Goal: Check status

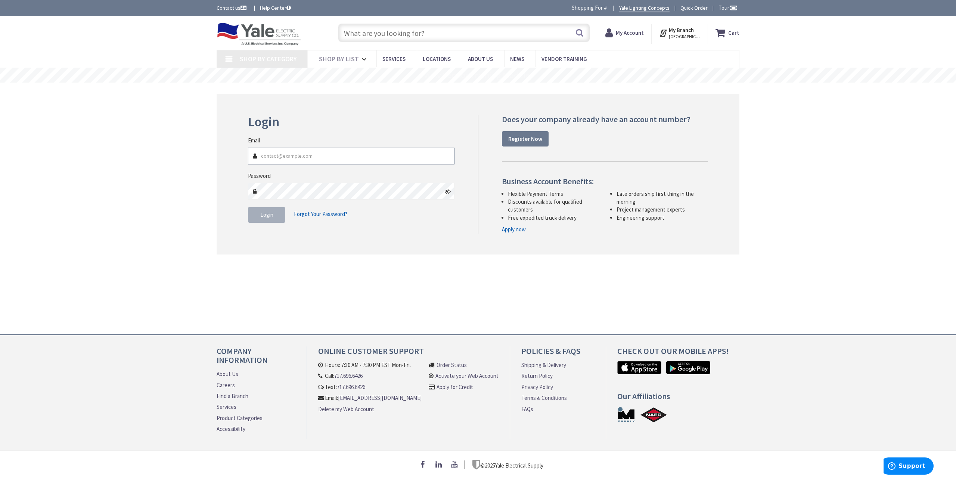
type input "[EMAIL_ADDRESS][DOMAIN_NAME]"
click at [263, 210] on button "Login" at bounding box center [266, 215] width 37 height 16
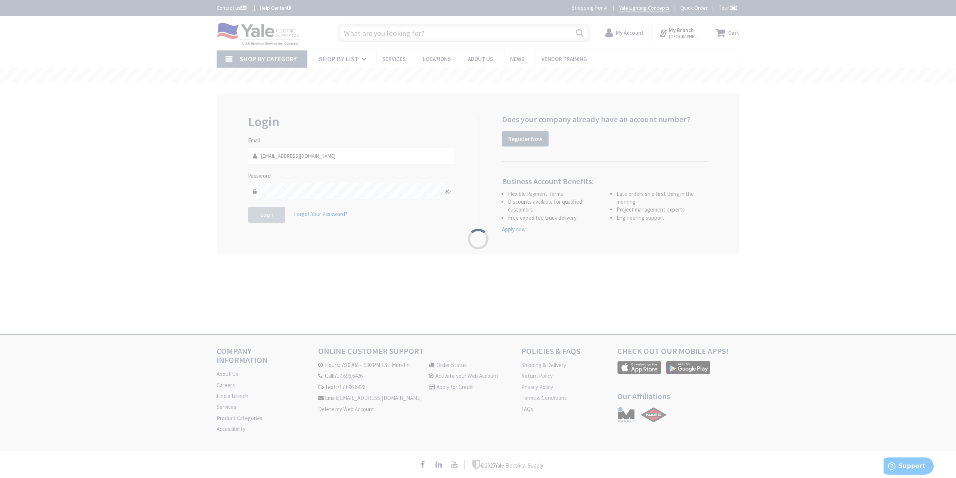
type input "[GEOGRAPHIC_DATA], [GEOGRAPHIC_DATA]"
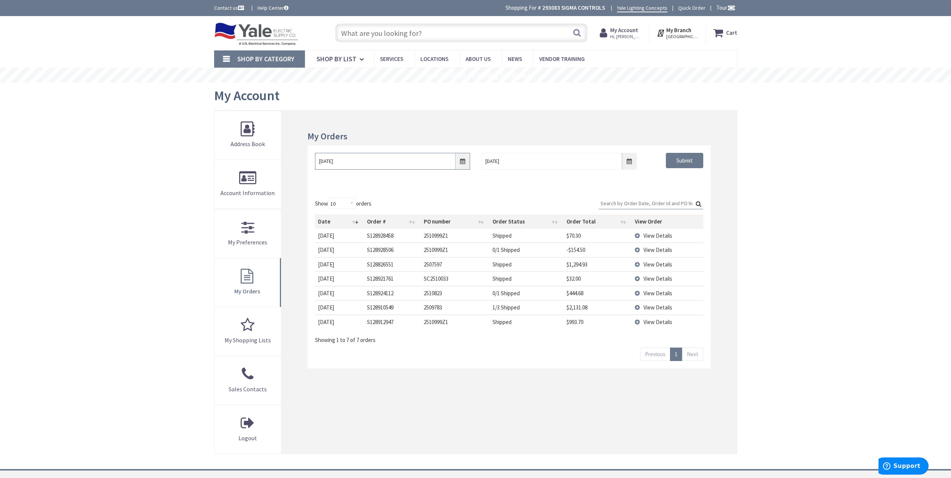
click at [468, 167] on input "9/30/2025" at bounding box center [392, 161] width 155 height 17
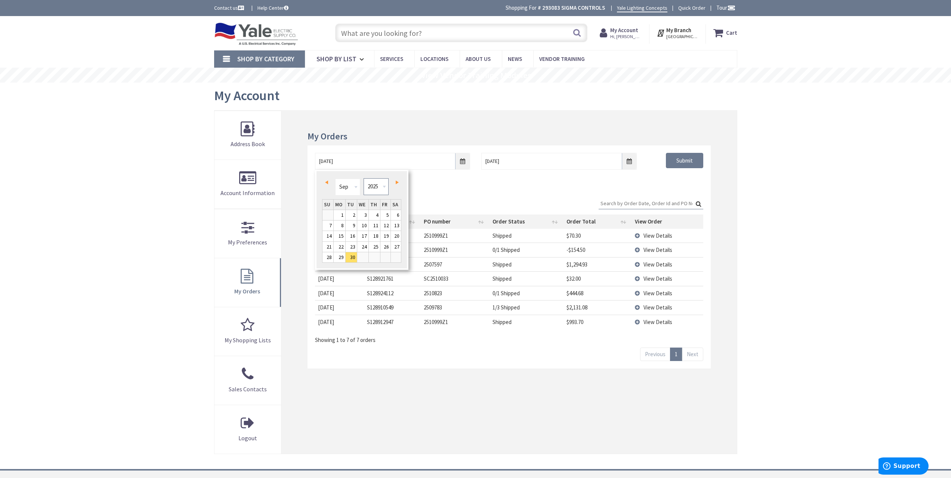
drag, startPoint x: 373, startPoint y: 181, endPoint x: 373, endPoint y: 193, distance: 12.0
click at [373, 181] on select "1980 1981 1982 1983 1984 1985 1986 1987 1988 1989 1990 1991 1992 1993 1994 1995…" at bounding box center [375, 186] width 25 height 17
type input "09/29/2021"
click at [652, 185] on div "09/29/2021 10/7/2025 Submit" at bounding box center [508, 167] width 403 height 45
click at [672, 164] on input "Submit" at bounding box center [684, 161] width 37 height 16
